Goal: Navigation & Orientation: Find specific page/section

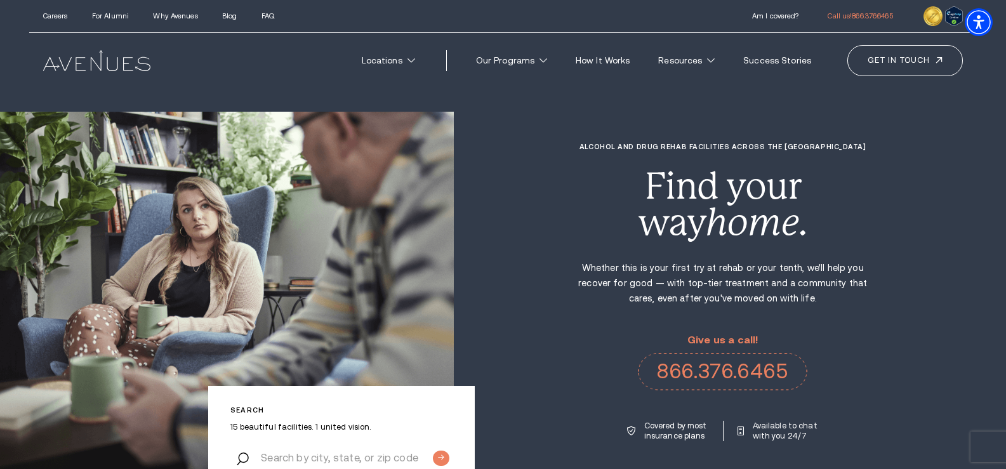
click at [513, 189] on div "Alcohol and Drug Rehab Facilities across the US Find your way home. Whether thi…" at bounding box center [730, 292] width 552 height 299
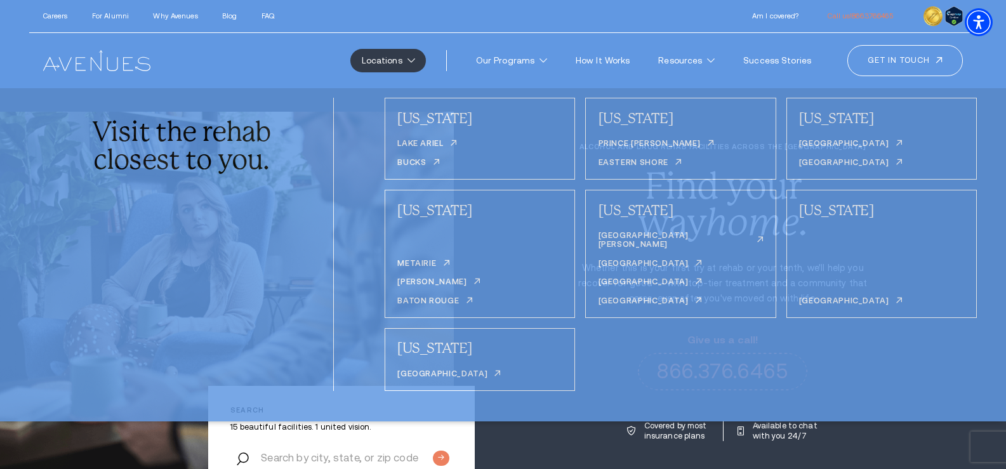
click at [414, 60] on link "Locations" at bounding box center [387, 60] width 75 height 23
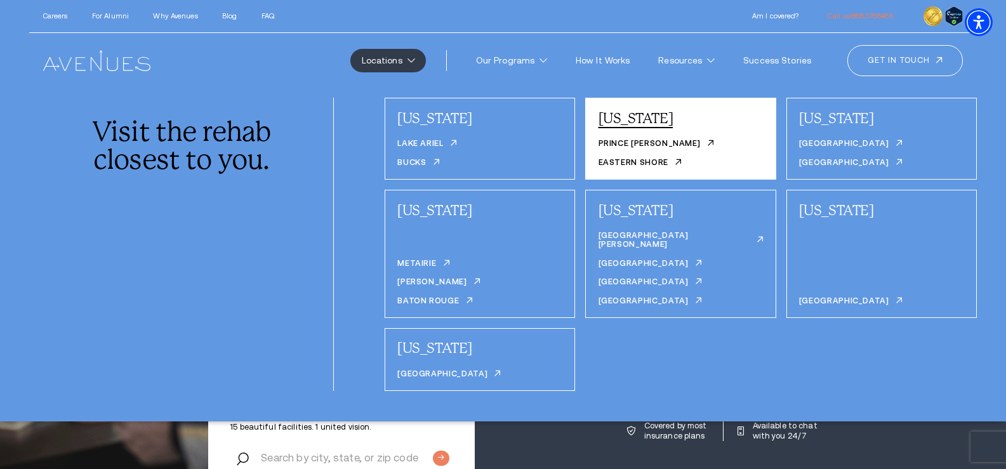
click at [624, 117] on link "[US_STATE]" at bounding box center [635, 118] width 75 height 16
